Goal: Task Accomplishment & Management: Complete application form

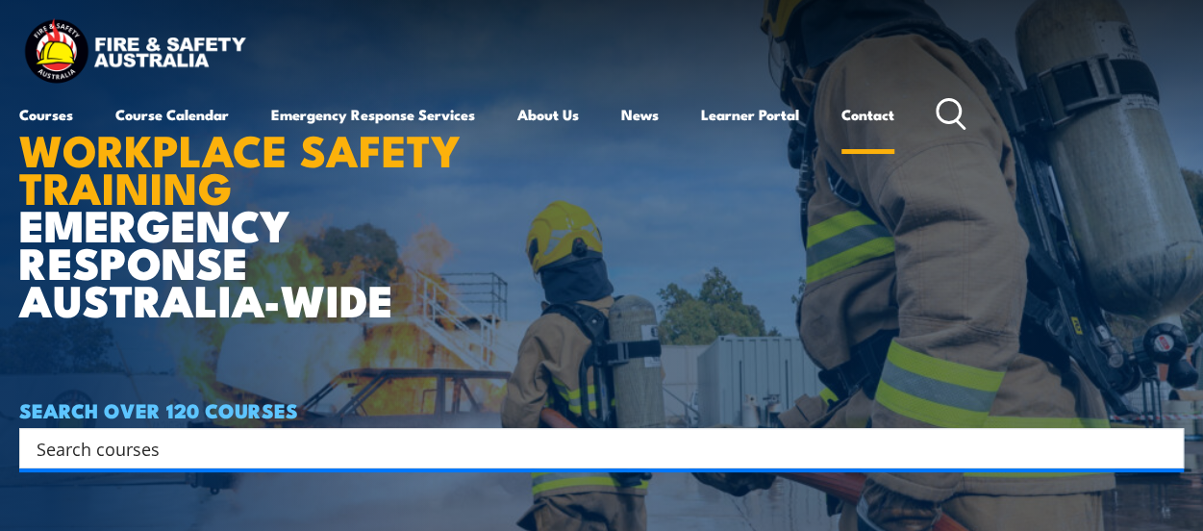
click at [883, 93] on link "Contact" at bounding box center [868, 114] width 53 height 46
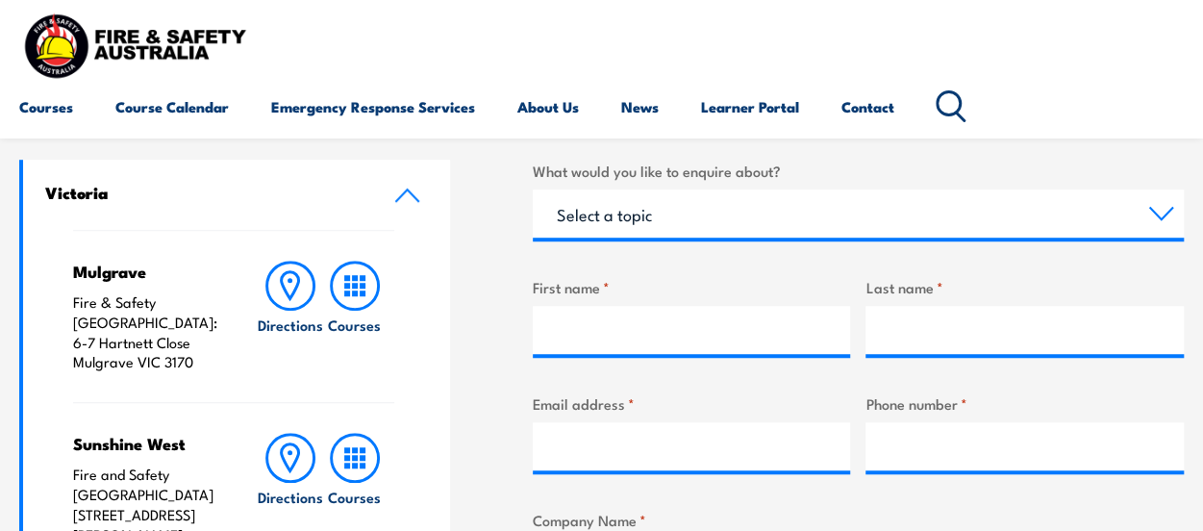
scroll to position [577, 0]
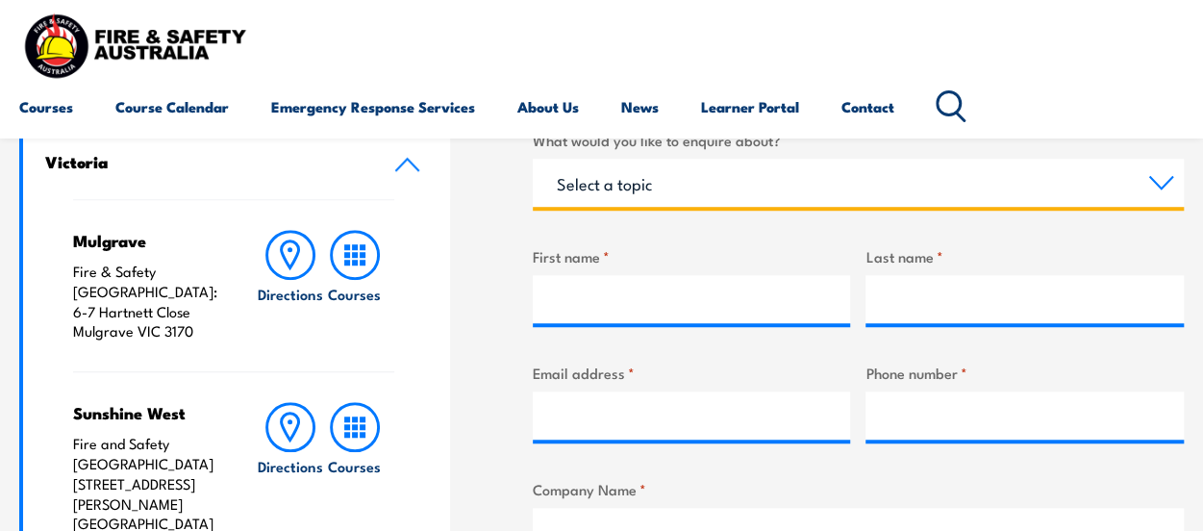
click at [666, 163] on select "Select a topic Training Emergency Response Services General Enquiry" at bounding box center [858, 183] width 651 height 48
select select "Training"
click at [533, 159] on select "Select a topic Training Emergency Response Services General Enquiry" at bounding box center [858, 183] width 651 height 48
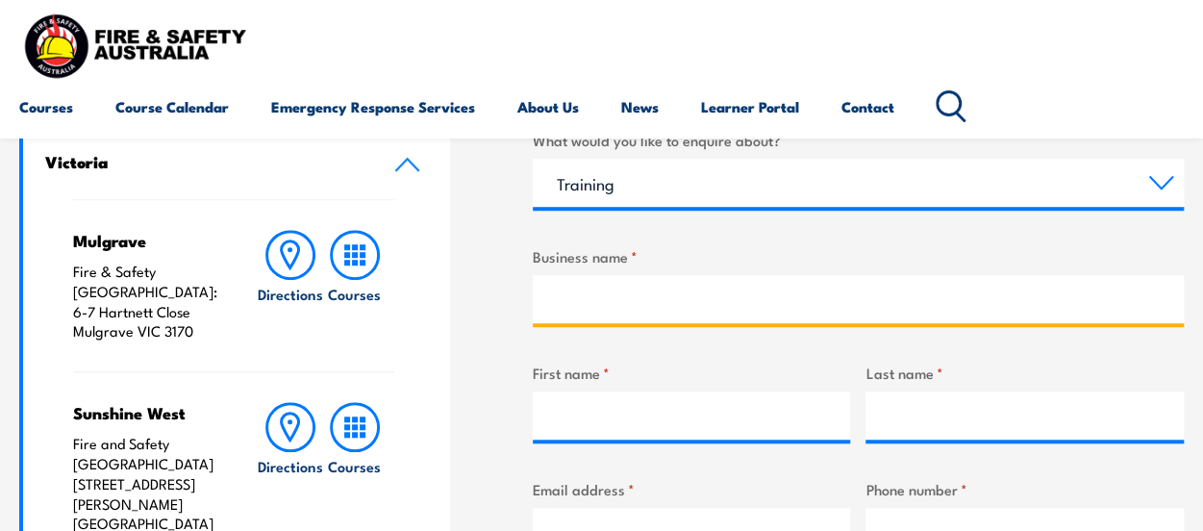
click at [667, 289] on input "Business name *" at bounding box center [858, 299] width 651 height 48
type input "National Measurement Institute"
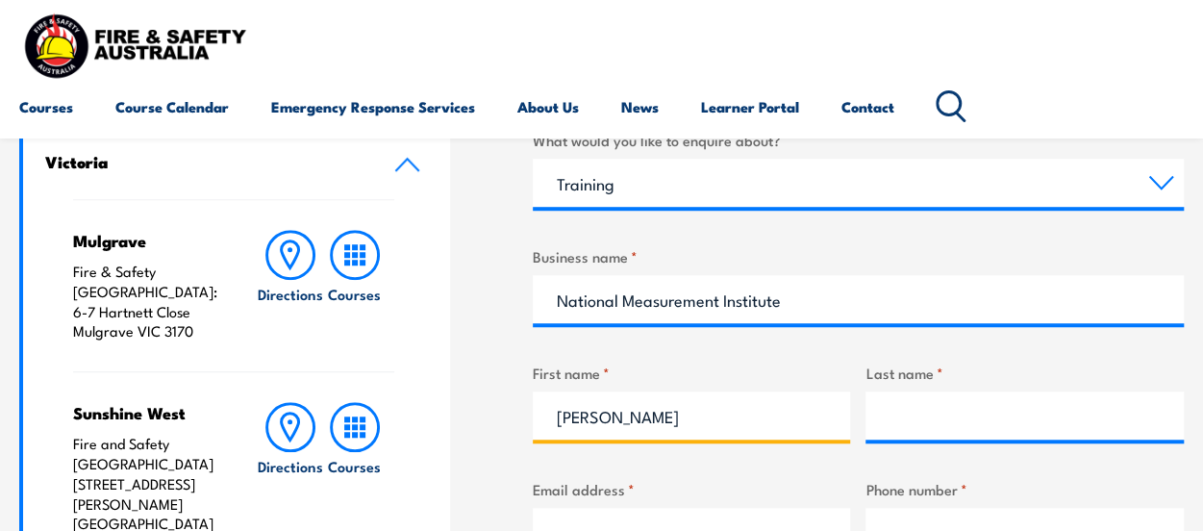
type input "David"
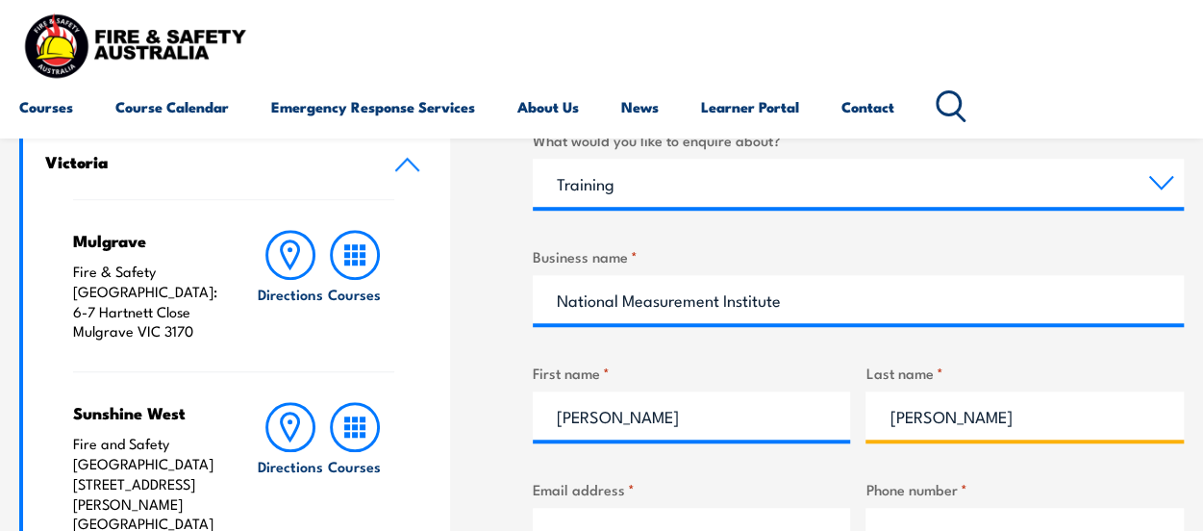
type input "Murray"
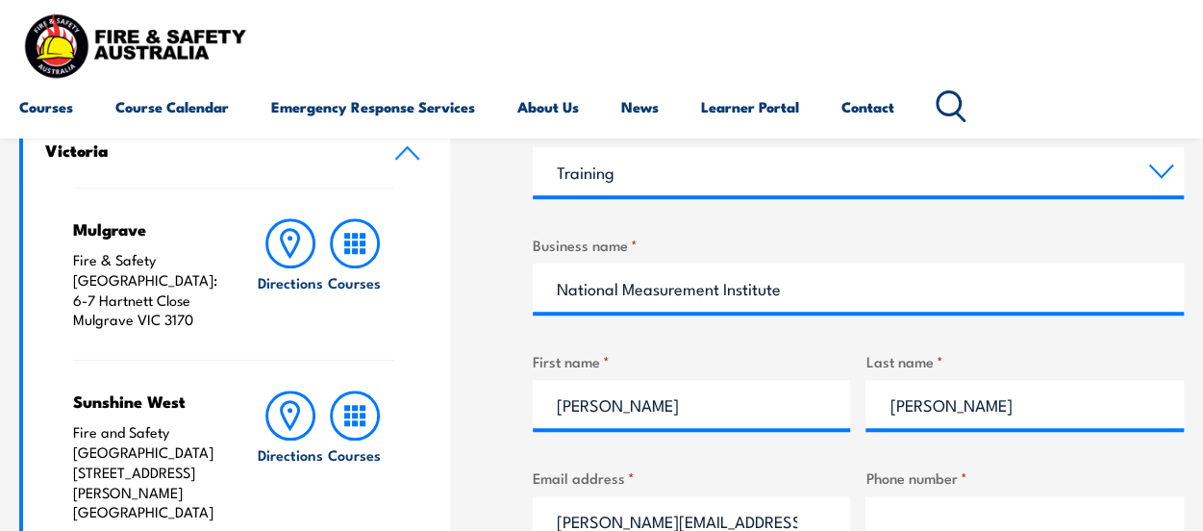
scroll to position [0, 12]
type input "david.murray@measurement.gov.au"
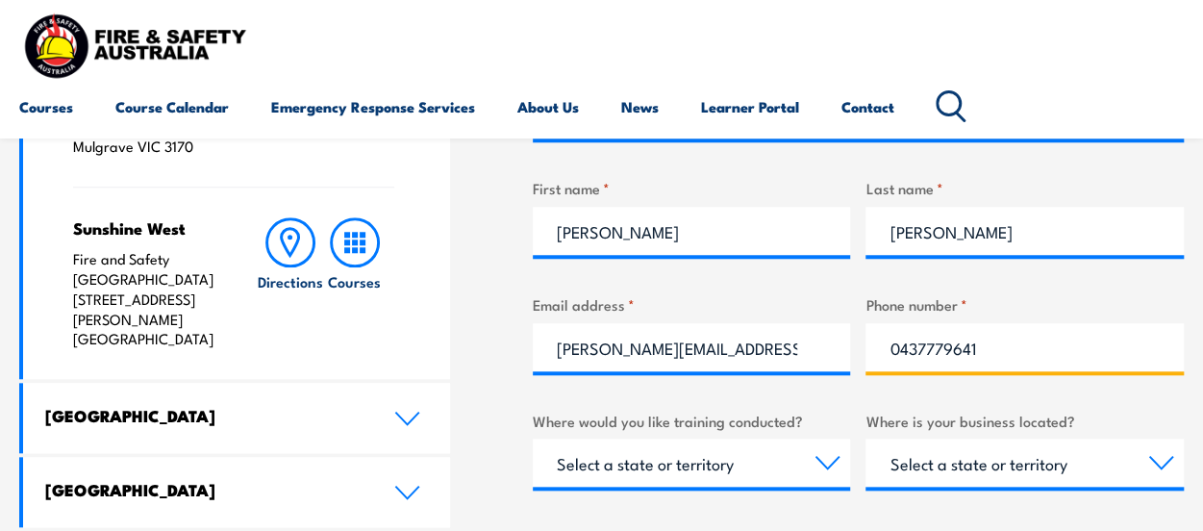
scroll to position [890, 0]
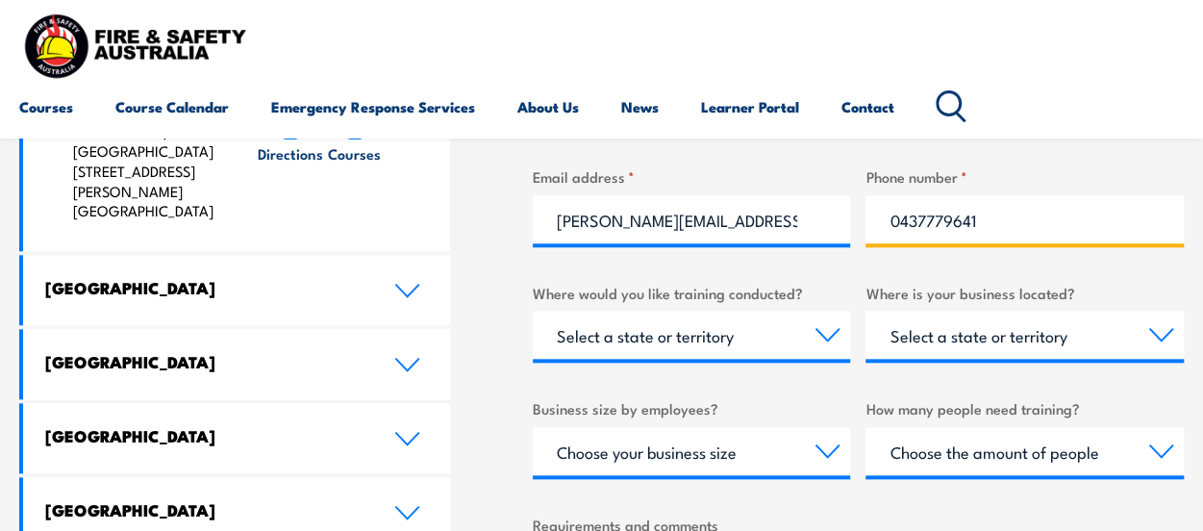
type input "0437779641"
click at [823, 320] on select "Select a state or territory Nationally - multiple locations QLD NSW VIC SA ACT …" at bounding box center [692, 335] width 318 height 48
select select "VIC"
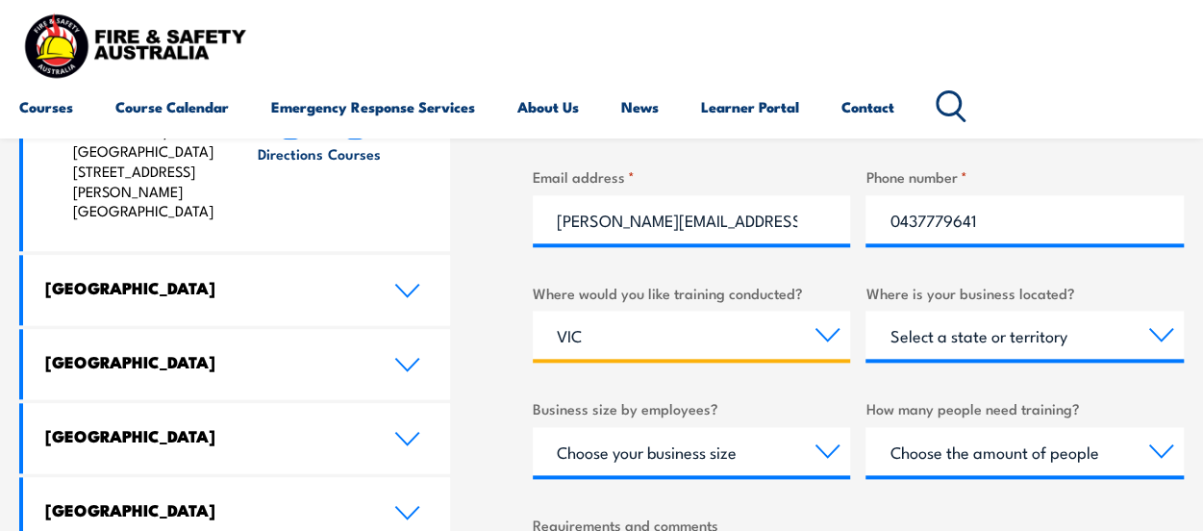
click at [533, 311] on select "Select a state or territory Nationally - multiple locations QLD NSW VIC SA ACT …" at bounding box center [692, 335] width 318 height 48
click at [999, 349] on select "Select a state or territory QLD NSW VIC SA ACT WA TAS NT" at bounding box center [1025, 335] width 318 height 48
drag, startPoint x: 490, startPoint y: 282, endPoint x: 508, endPoint y: 284, distance: 18.4
click at [490, 282] on div "LOCATIONS NEAR YOU Victoria Mulgrave Fire & Safety Australia: 6-7 Hartnett Clos…" at bounding box center [601, 315] width 1165 height 1116
click at [1036, 311] on select "Select a state or territory QLD NSW VIC SA ACT WA TAS NT" at bounding box center [1025, 335] width 318 height 48
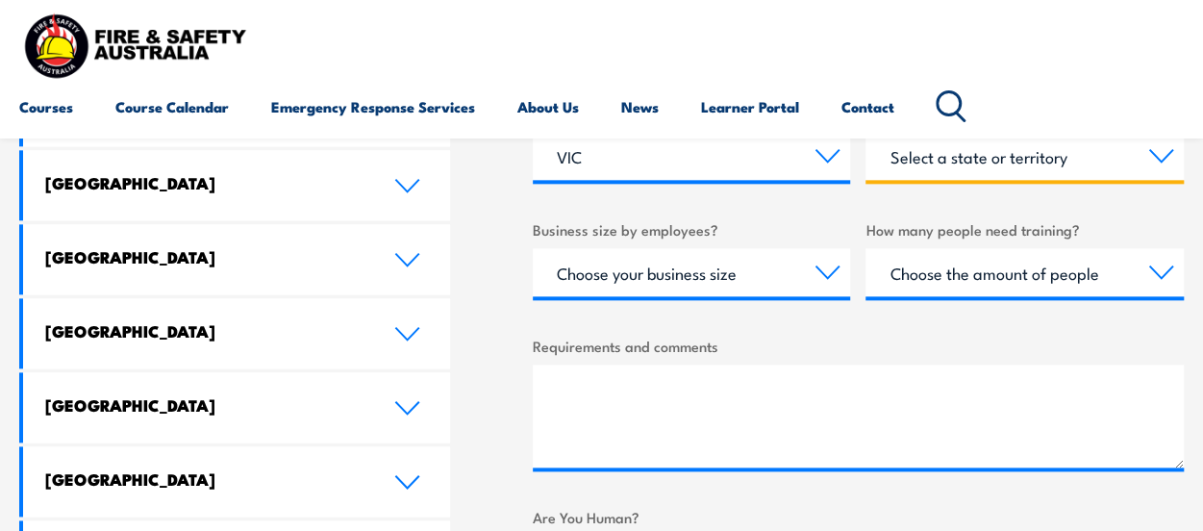
scroll to position [1082, 0]
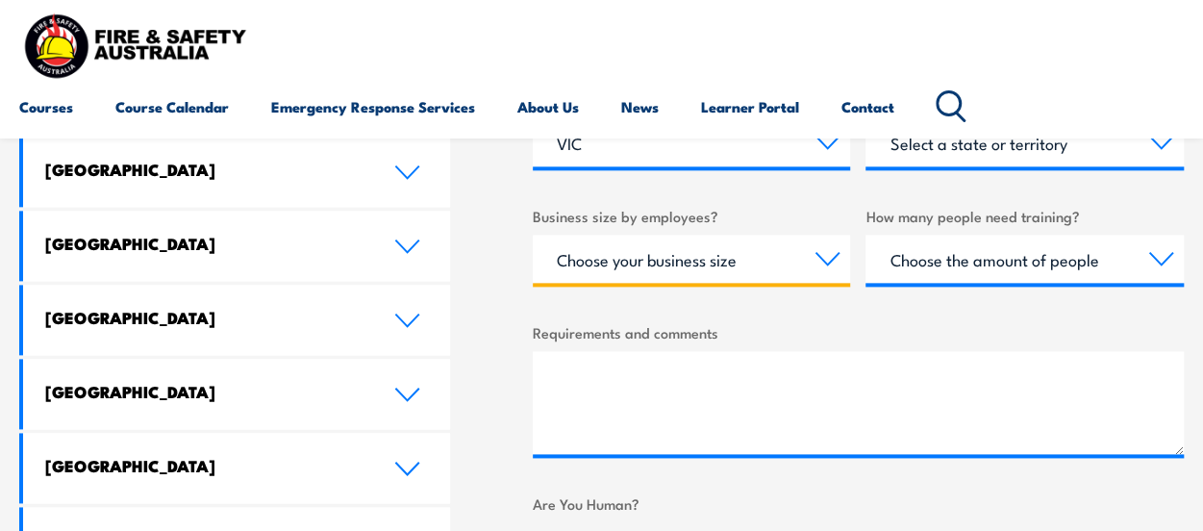
click at [848, 268] on select "Choose your business size 1 to 19 20 to 199 200+" at bounding box center [692, 259] width 318 height 48
click at [829, 276] on select "Choose your business size 1 to 19 20 to 199 200+" at bounding box center [692, 259] width 318 height 48
click at [533, 235] on select "Choose your business size 1 to 19 20 to 199 200+" at bounding box center [692, 259] width 318 height 48
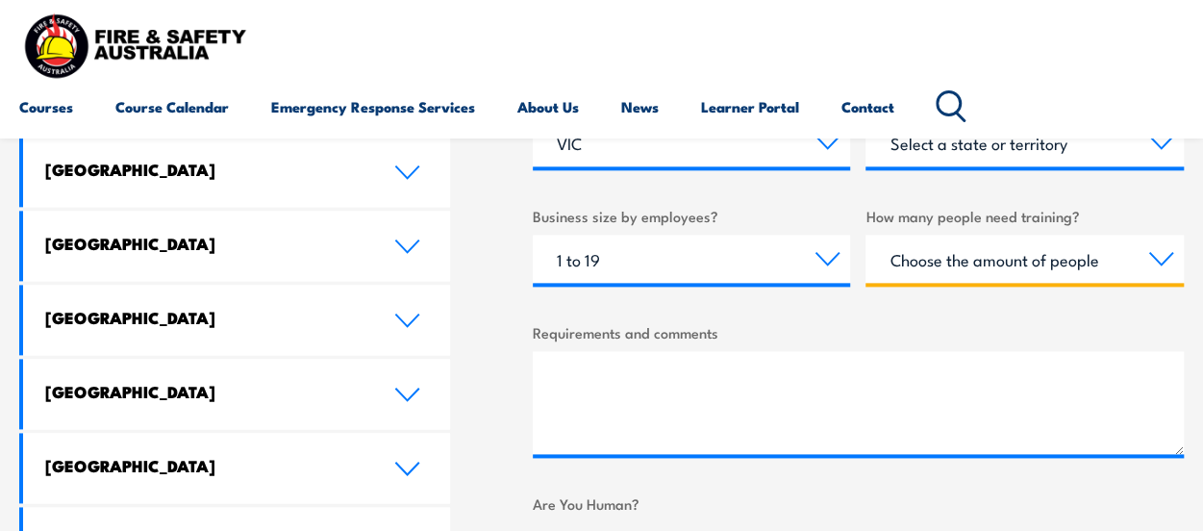
click at [1073, 272] on select "Choose the amount of people 1 to 4 5 to 19 20+" at bounding box center [1025, 259] width 318 height 48
click at [775, 255] on select "Choose your business size 1 to 19 20 to 199 200+" at bounding box center [692, 259] width 318 height 48
select select "20 to 199"
click at [533, 235] on select "Choose your business size 1 to 19 20 to 199 200+" at bounding box center [692, 259] width 318 height 48
click at [1012, 261] on select "Choose the amount of people 1 to 4 5 to 19 20+" at bounding box center [1025, 259] width 318 height 48
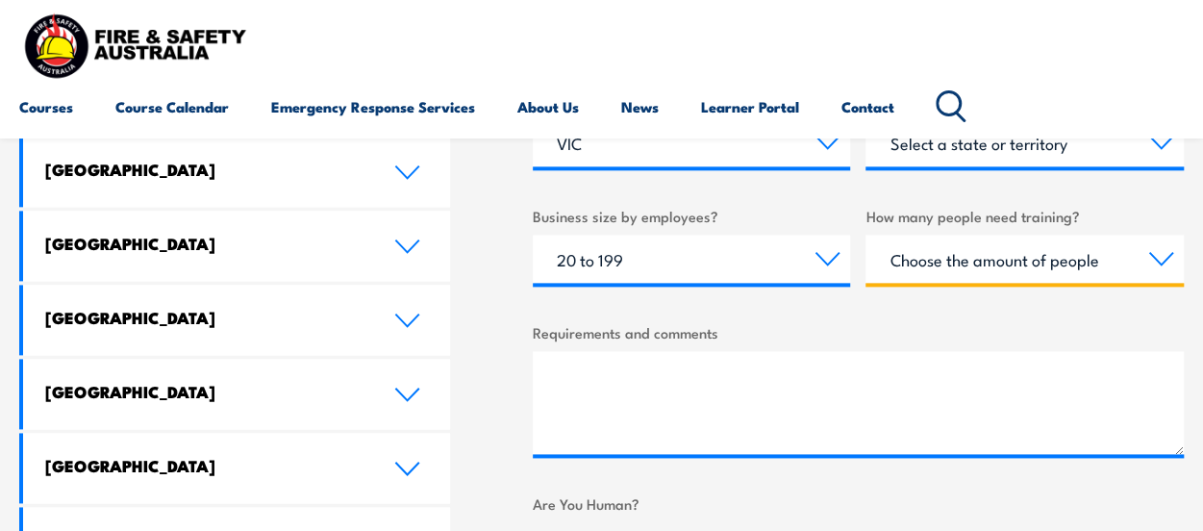
select select "5 to 19"
click at [866, 235] on select "Choose the amount of people 1 to 4 5 to 19 20+" at bounding box center [1025, 259] width 318 height 48
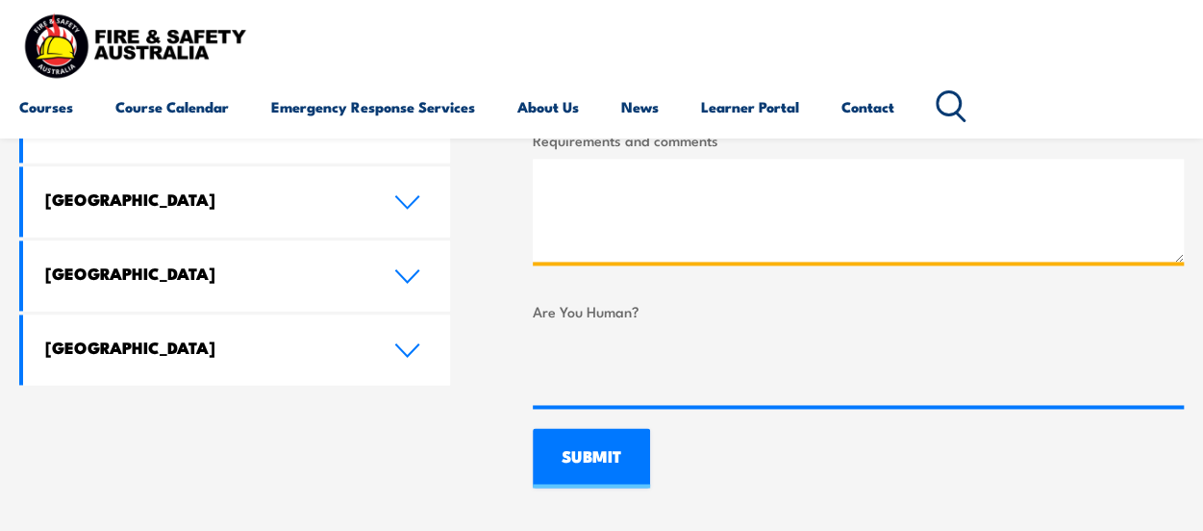
click at [832, 214] on textarea "Requirements and comments" at bounding box center [858, 210] width 651 height 103
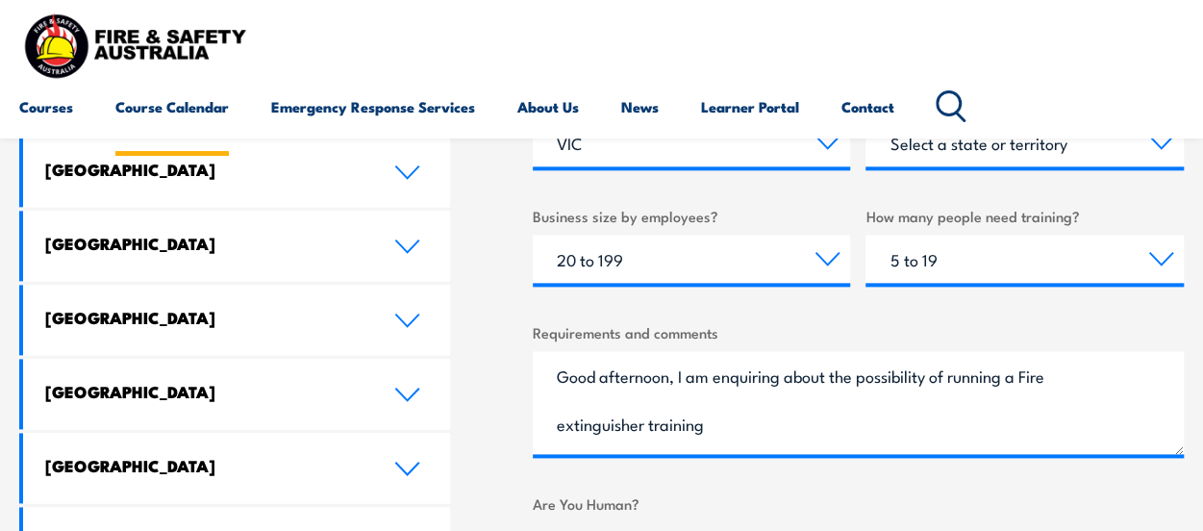
click at [206, 107] on link "Course Calendar" at bounding box center [171, 107] width 113 height 46
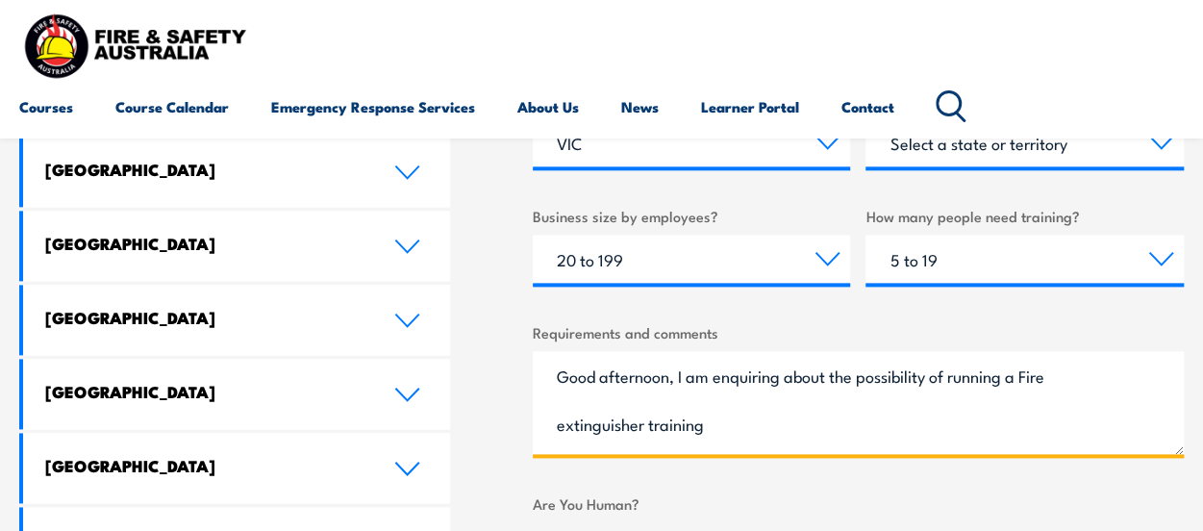
click at [750, 418] on textarea "Good afternoon, I am enquiring about the possibility of running a Fire extingui…" at bounding box center [858, 402] width 651 height 103
paste textarea "PUAFER008 Confine small emergencies in a facility"
click at [1088, 415] on textarea "Good afternoon, I am enquiring about the possibility of running a Fire extingui…" at bounding box center [858, 402] width 651 height 103
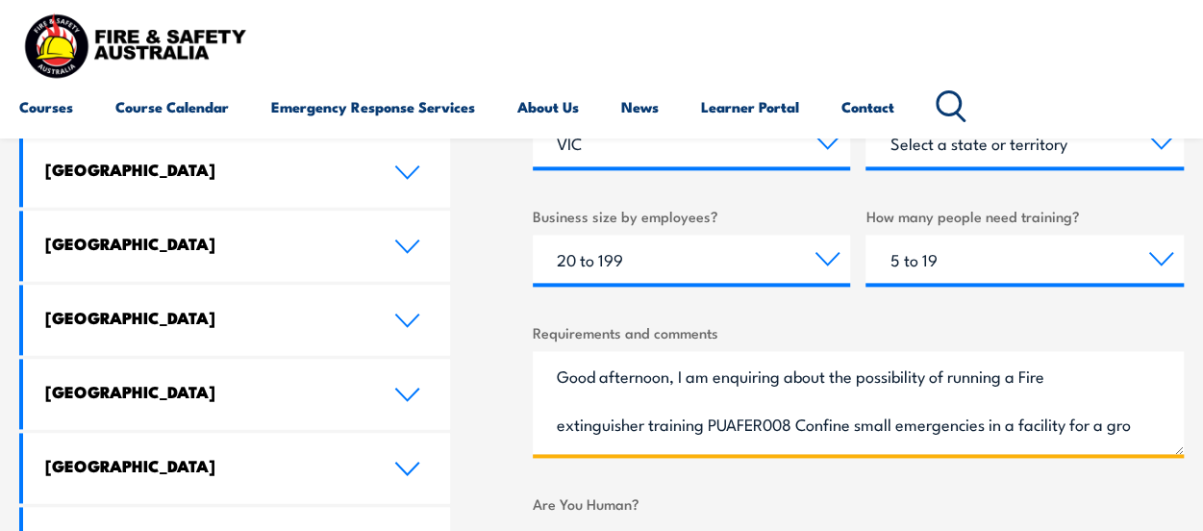
scroll to position [29, 0]
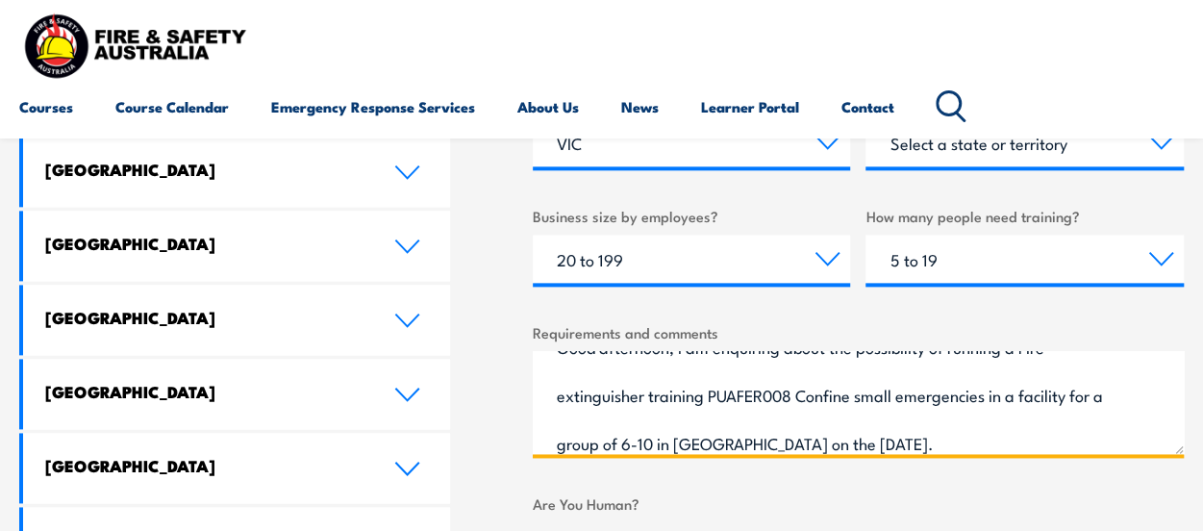
click at [804, 380] on textarea "Good afternoon, I am enquiring about the possibility of running a Fire extingui…" at bounding box center [858, 402] width 651 height 103
click at [833, 449] on textarea "Good afternoon, I am enquiring about the possibility of running a Fire extingui…" at bounding box center [858, 402] width 651 height 103
click at [958, 424] on textarea "Good afternoon, I am enquiring about the possibility of running a Fire extingui…" at bounding box center [858, 402] width 651 height 103
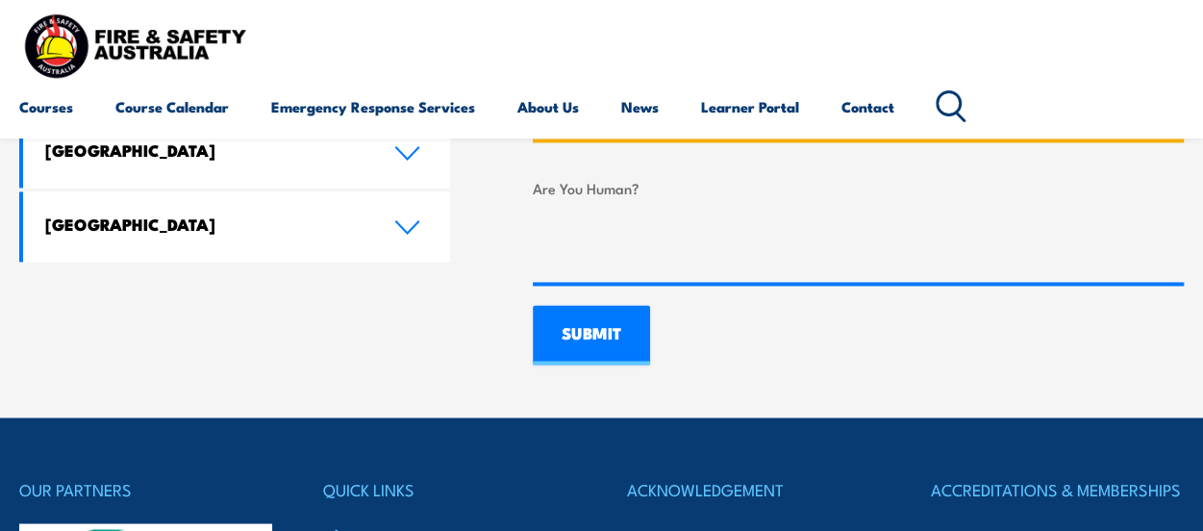
scroll to position [1563, 0]
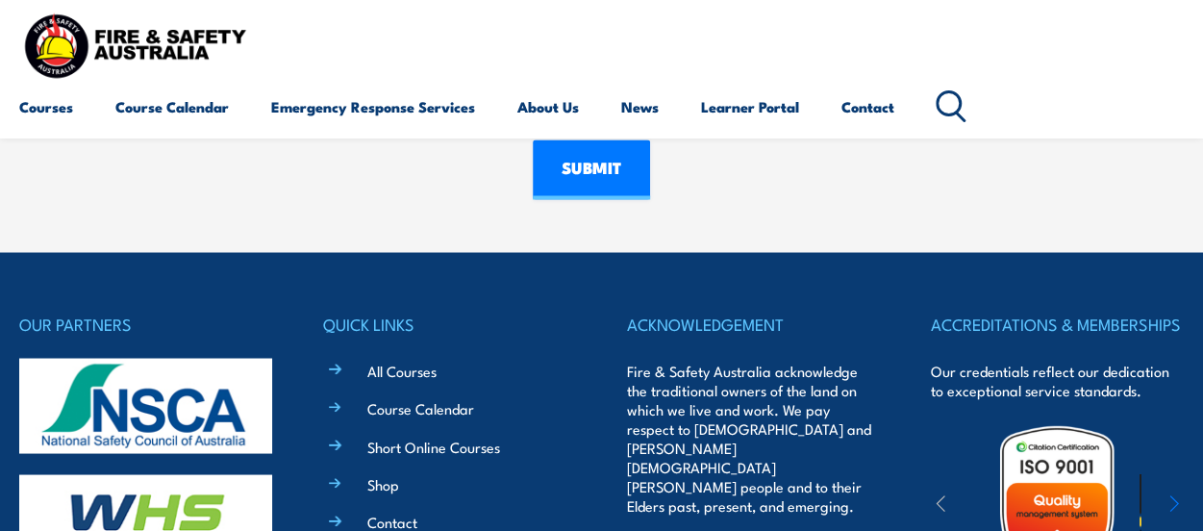
type textarea "Good afternoon, I am enquiring about the possibility of running a Fire extingui…"
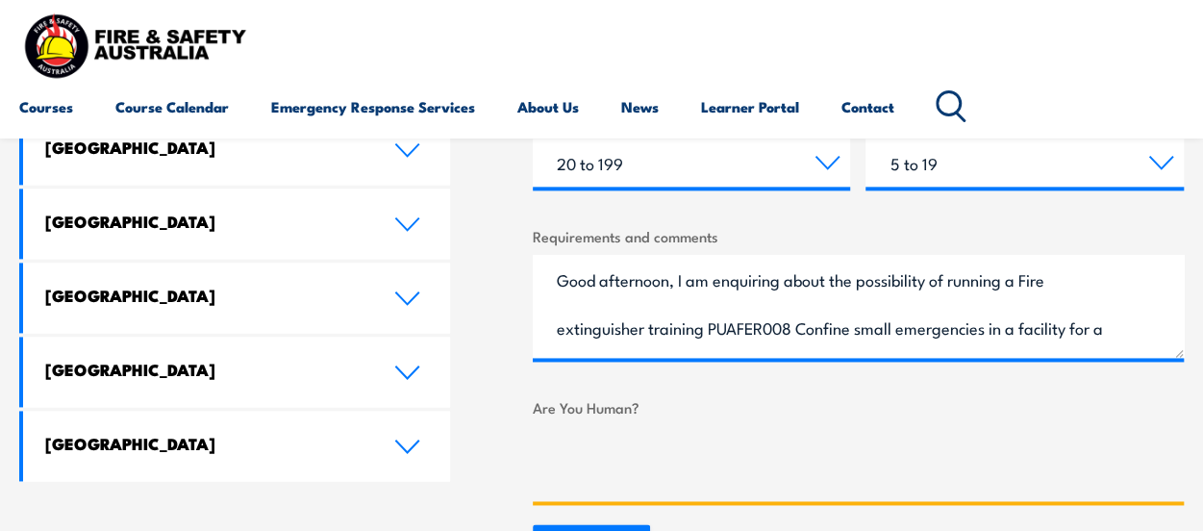
scroll to position [40, 0]
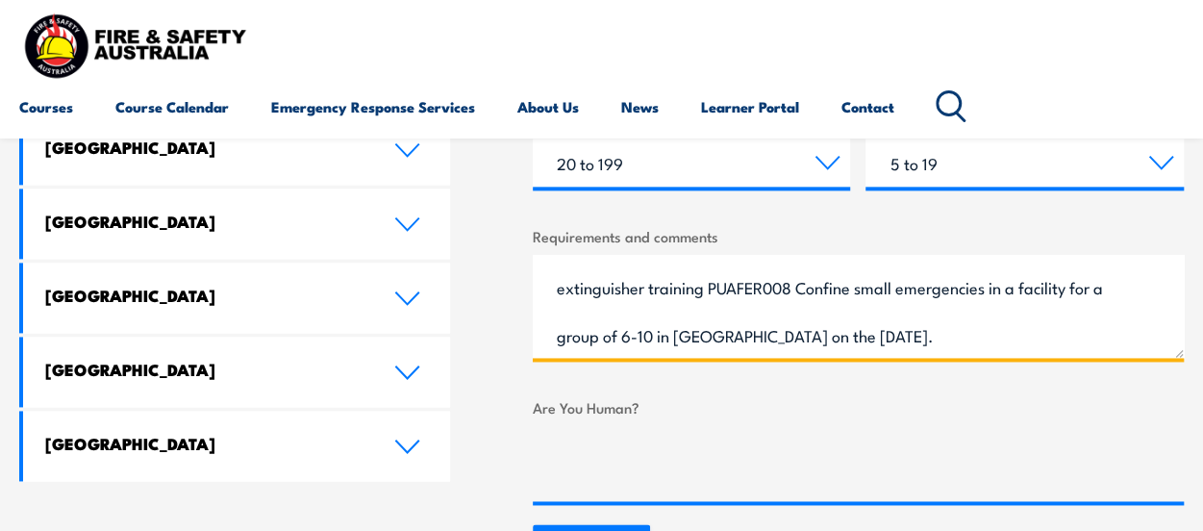
click at [668, 332] on textarea "Good afternoon, I am enquiring about the possibility of running a Fire extingui…" at bounding box center [858, 306] width 651 height 103
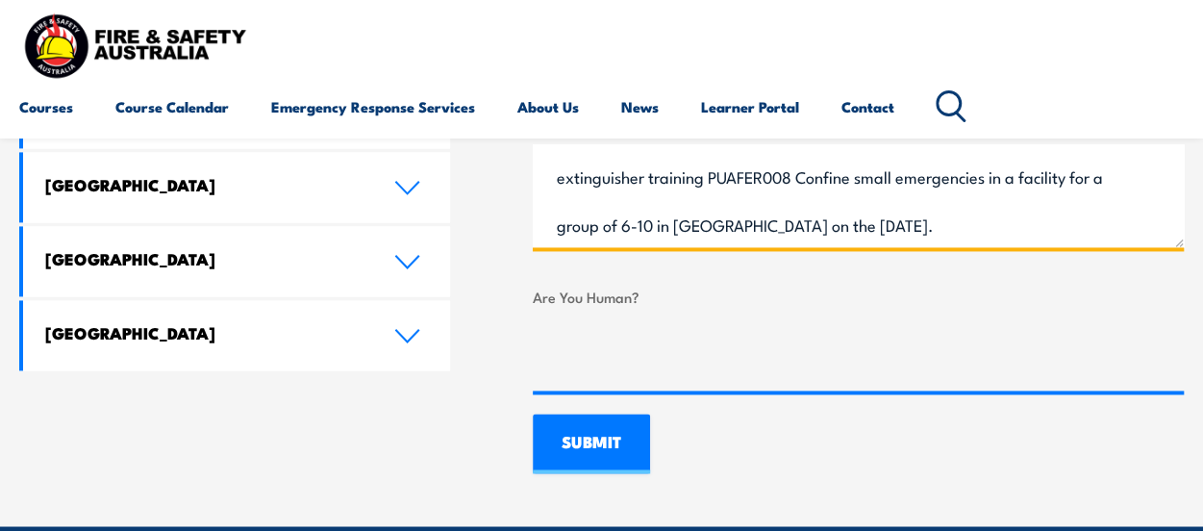
scroll to position [1274, 0]
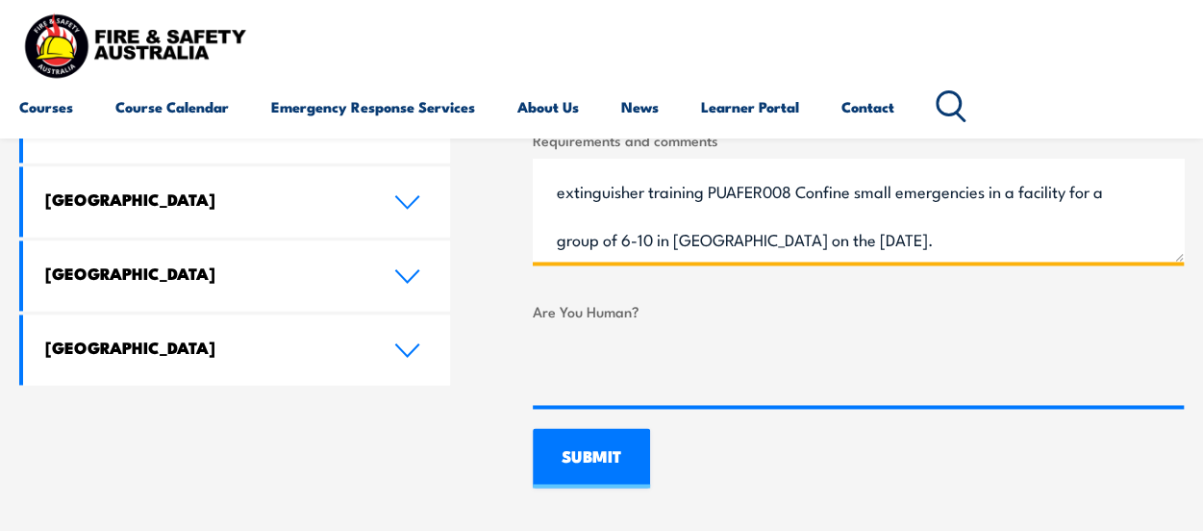
click at [1077, 241] on textarea "Good afternoon, I am enquiring about the possibility of running a Fire extingui…" at bounding box center [858, 210] width 651 height 103
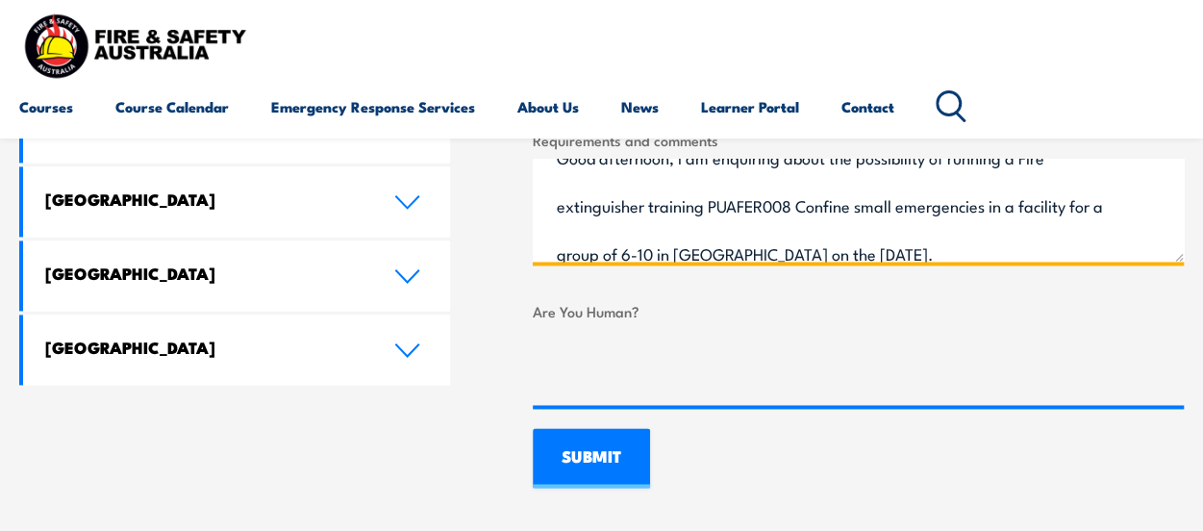
scroll to position [40, 0]
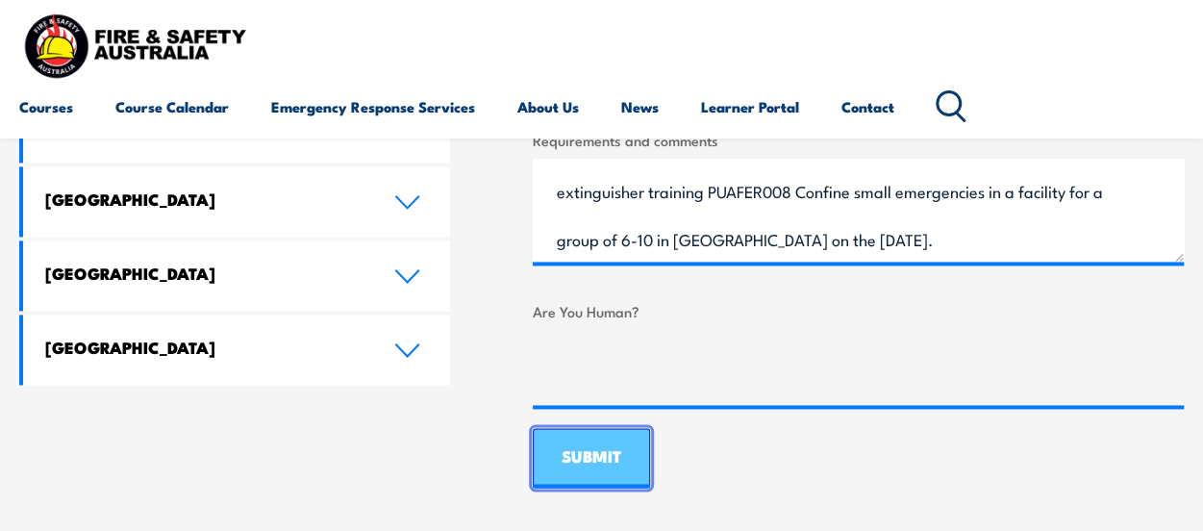
click at [613, 461] on input "SUBMIT" at bounding box center [591, 458] width 117 height 60
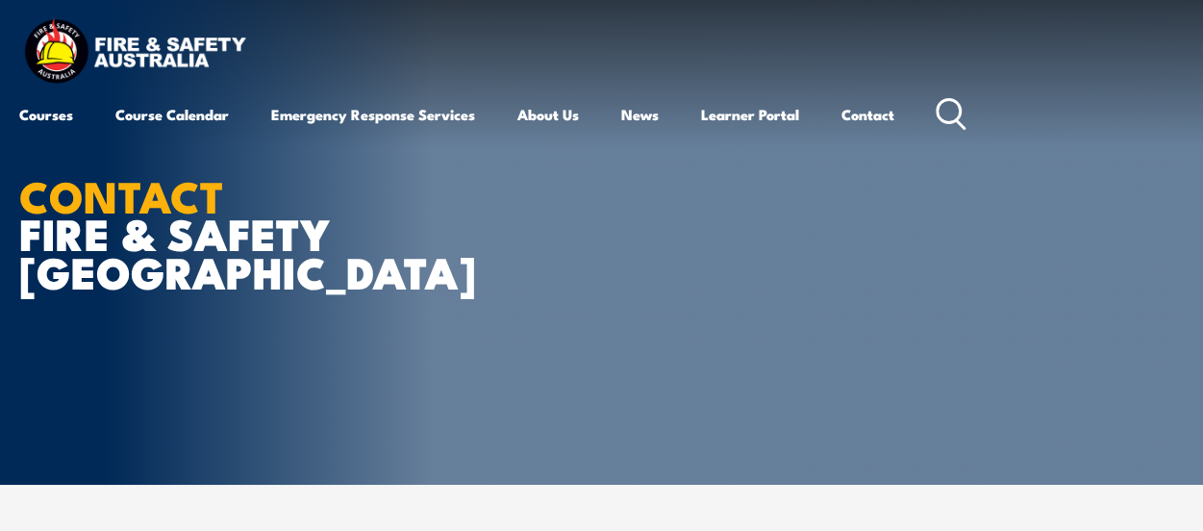
scroll to position [0, 0]
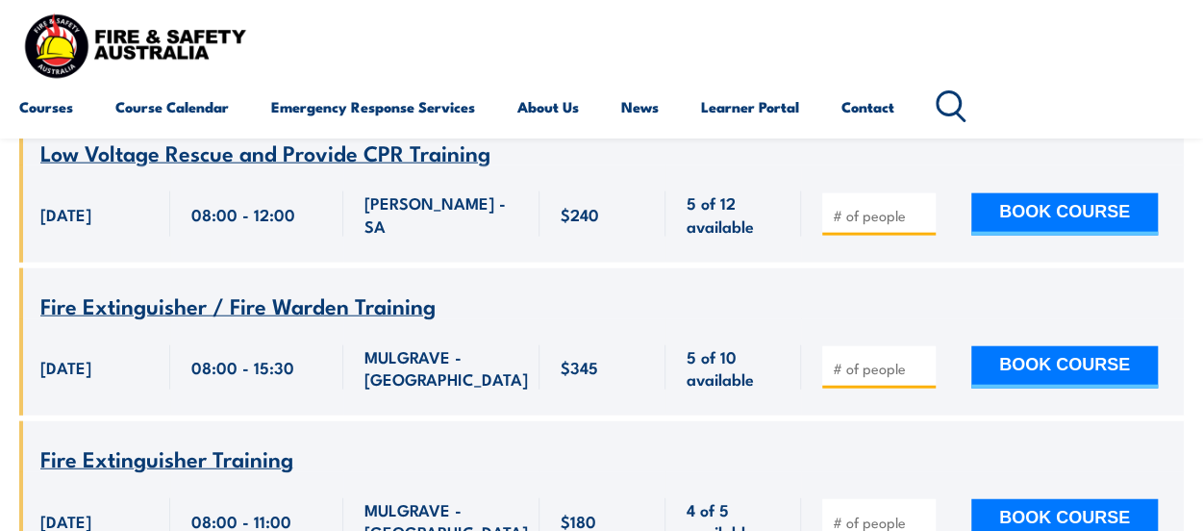
scroll to position [2212, 0]
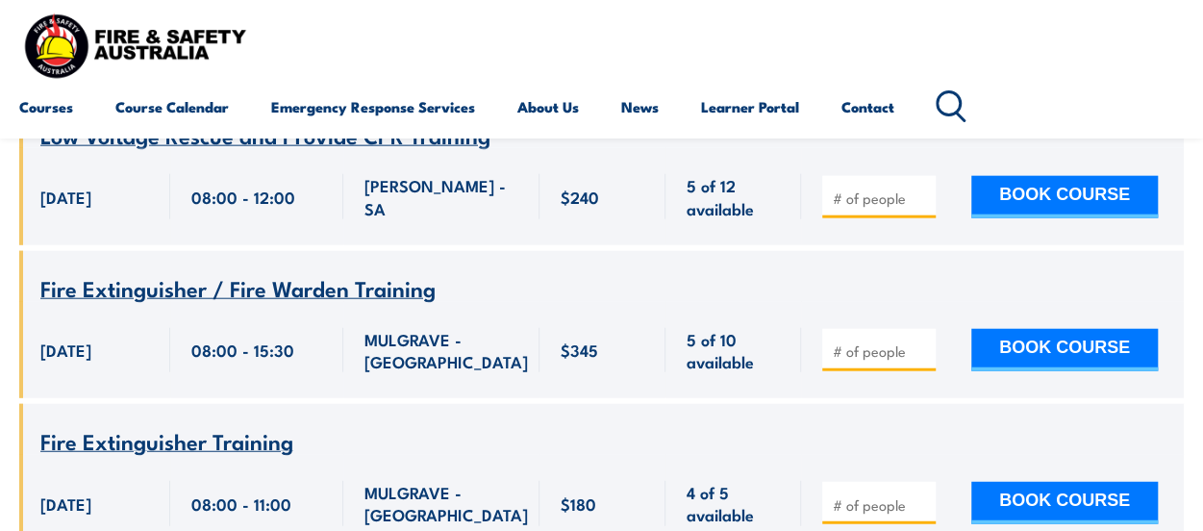
click at [87, 271] on span "Fire Extinguisher / Fire Warden Training" at bounding box center [237, 287] width 395 height 33
click at [189, 455] on div "08:00 - 11:00" at bounding box center [256, 503] width 173 height 97
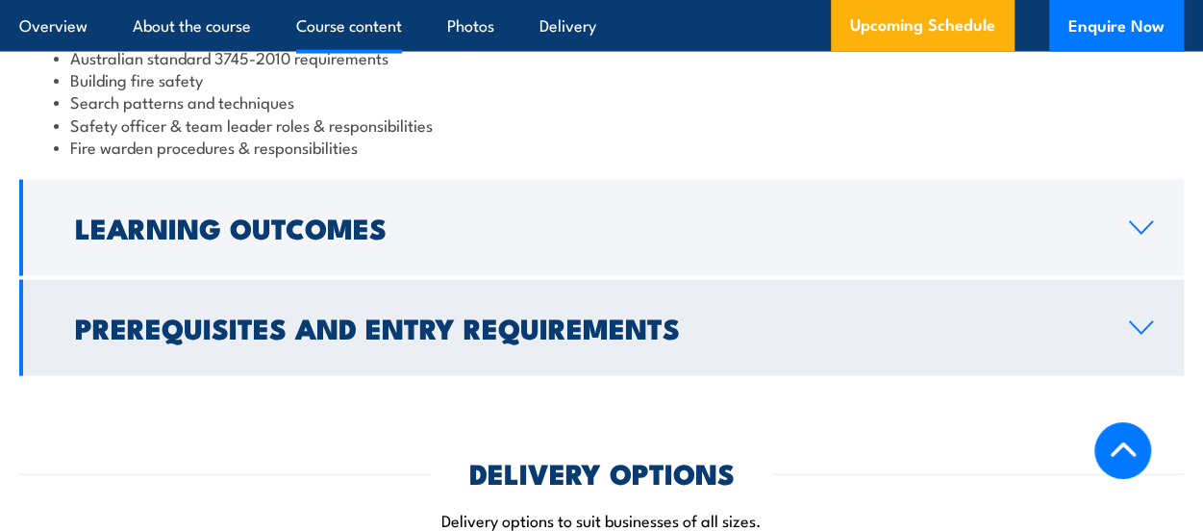
scroll to position [1293, 0]
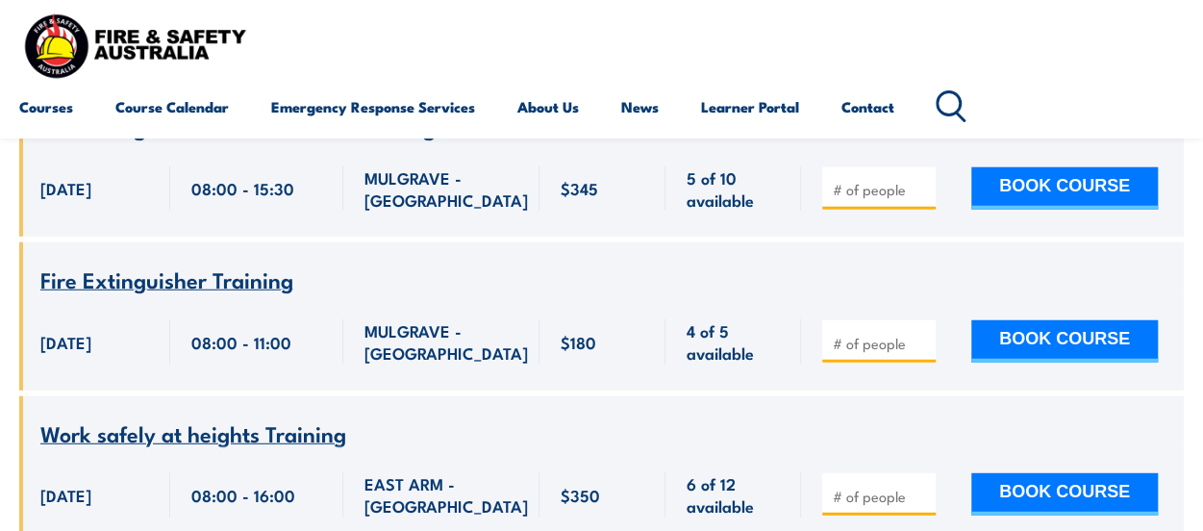
scroll to position [2404, 0]
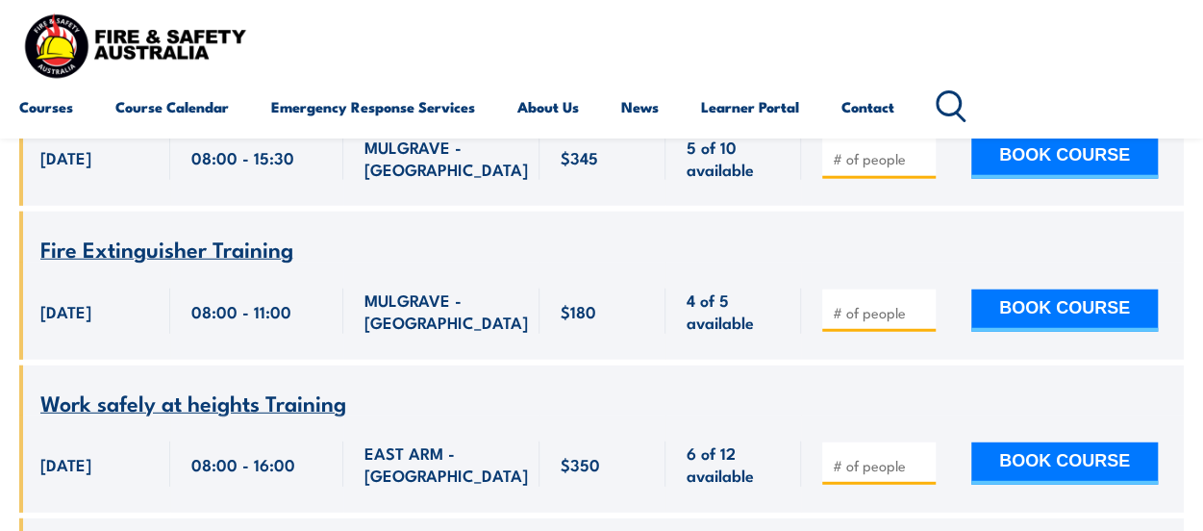
click at [164, 232] on span "Fire Extinguisher Training" at bounding box center [166, 248] width 253 height 33
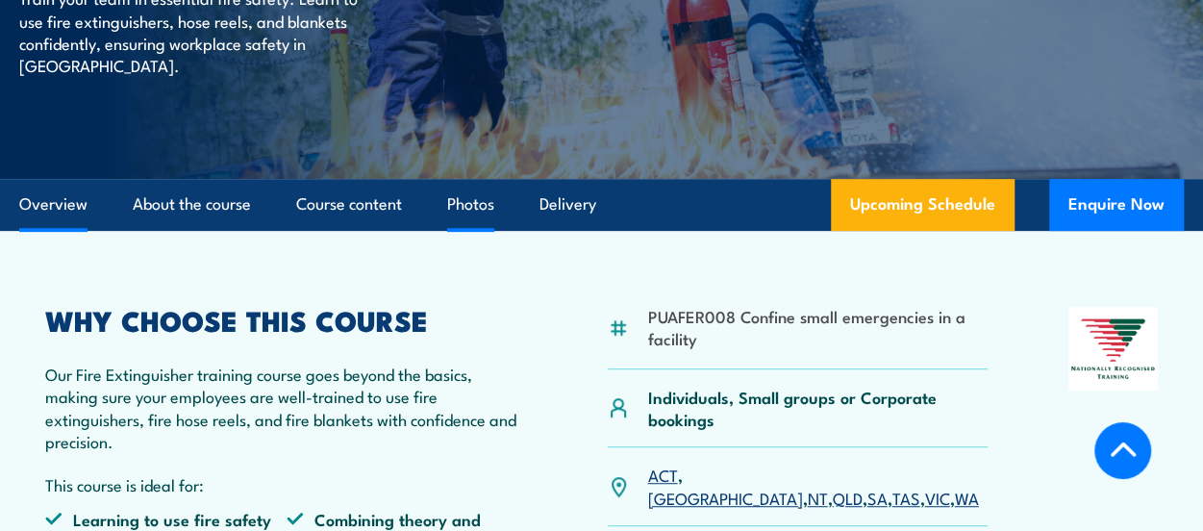
scroll to position [481, 0]
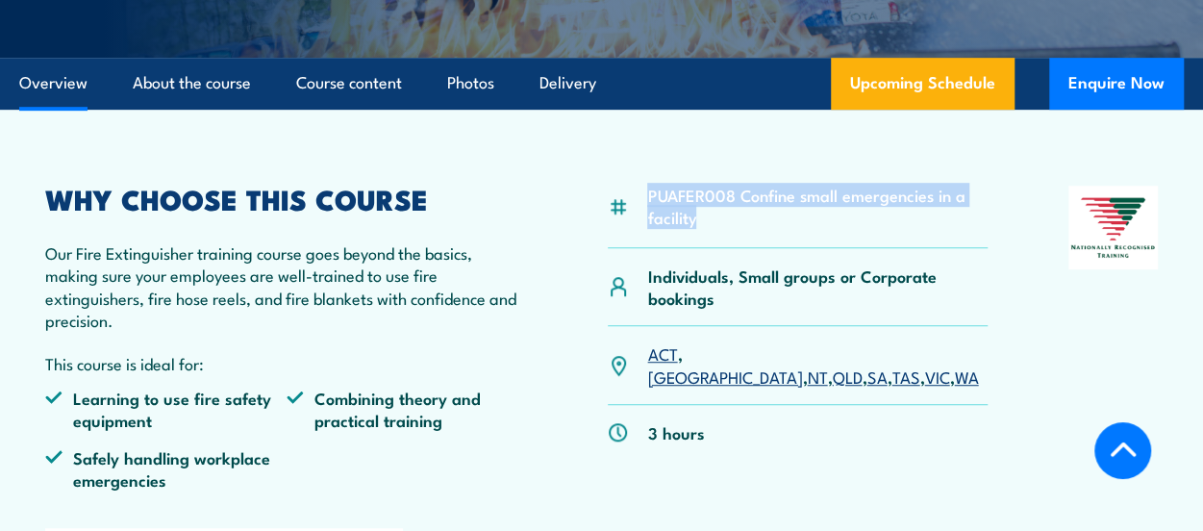
drag, startPoint x: 637, startPoint y: 180, endPoint x: 710, endPoint y: 213, distance: 80.1
click at [708, 214] on article "PUAFER008 Confine small emergencies in a facility Individuals, Small groups or …" at bounding box center [601, 494] width 1165 height 768
copy li "PUAFER008 Confine small emergencies in a facility"
